Goal: Task Accomplishment & Management: Manage account settings

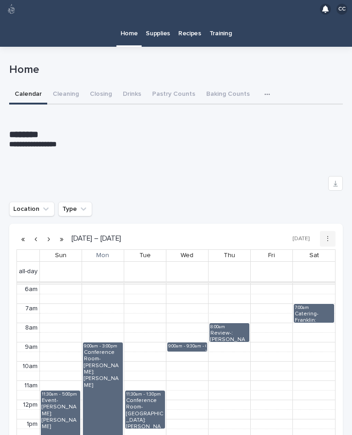
click at [66, 85] on button "Cleaning" at bounding box center [65, 94] width 37 height 19
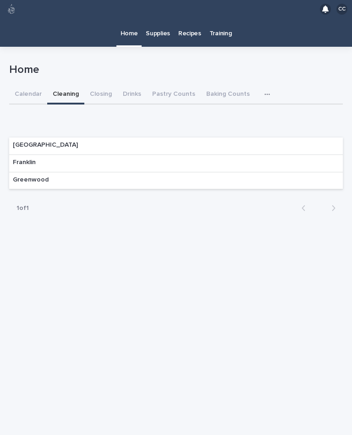
click at [303, 155] on div "Franklin" at bounding box center [175, 163] width 333 height 17
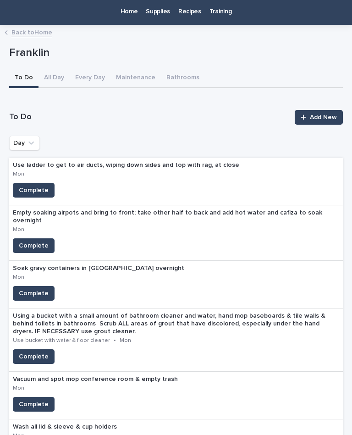
scroll to position [31, 0]
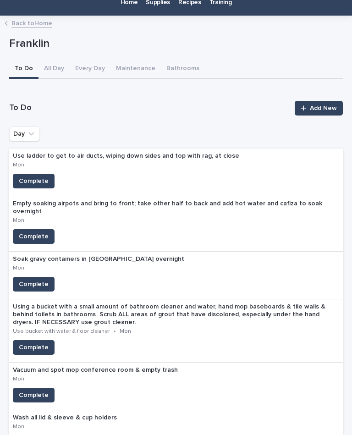
click at [28, 232] on span "Complete" at bounding box center [34, 236] width 30 height 9
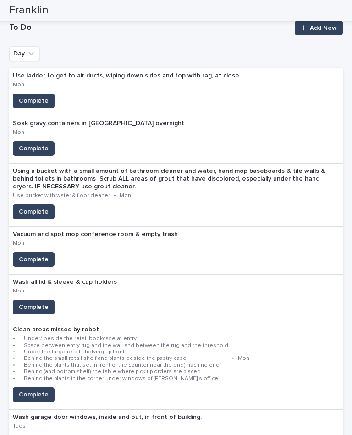
scroll to position [110, 0]
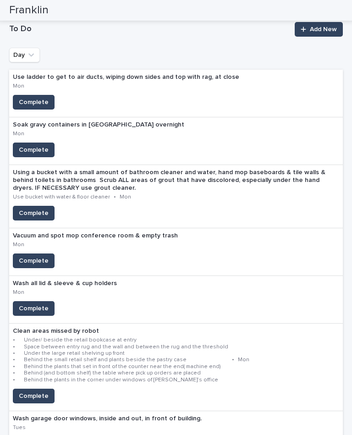
click at [21, 145] on span "Complete" at bounding box center [34, 149] width 30 height 9
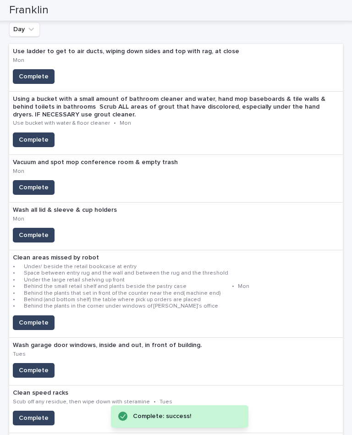
scroll to position [140, 0]
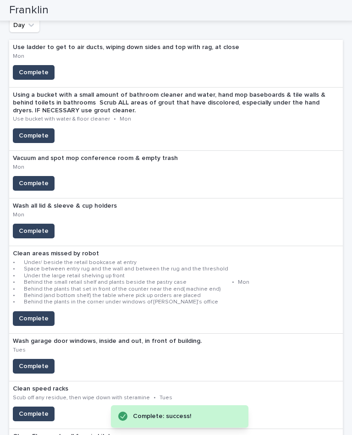
click at [23, 226] on span "Complete" at bounding box center [34, 230] width 30 height 9
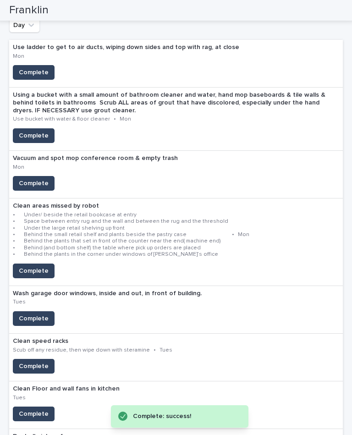
scroll to position [176, 0]
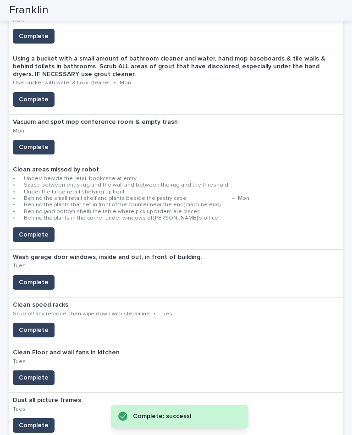
click at [25, 230] on span "Complete" at bounding box center [34, 234] width 30 height 9
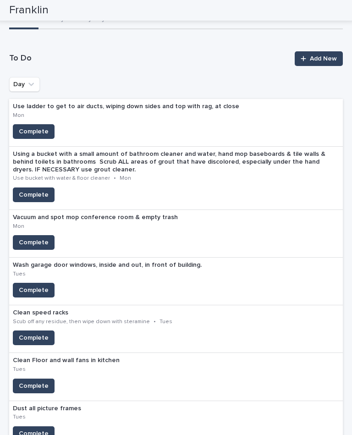
scroll to position [78, 0]
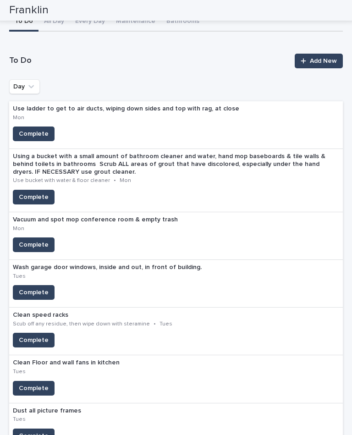
click at [22, 129] on span "Complete" at bounding box center [34, 133] width 30 height 9
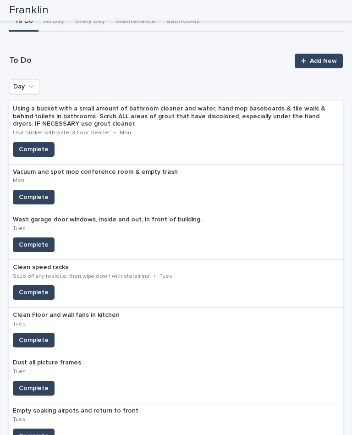
click at [25, 192] on span "Complete" at bounding box center [34, 196] width 30 height 9
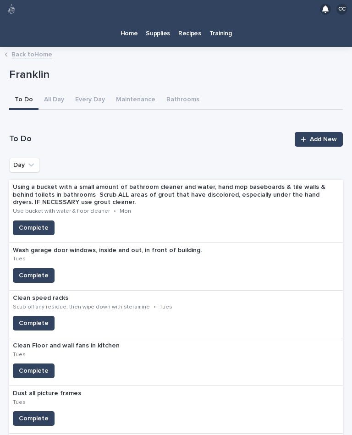
scroll to position [0, 0]
click at [155, 397] on div "Dust all picture frames Tues Complete" at bounding box center [175, 410] width 333 height 48
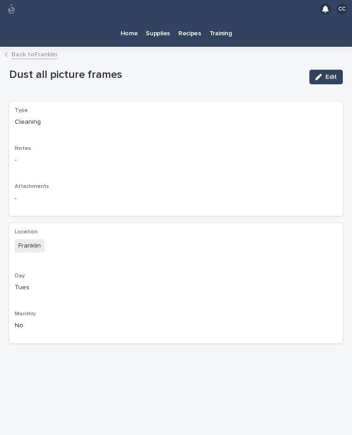
click at [41, 49] on link "Back to [PERSON_NAME]" at bounding box center [34, 54] width 46 height 11
